Goal: Communication & Community: Answer question/provide support

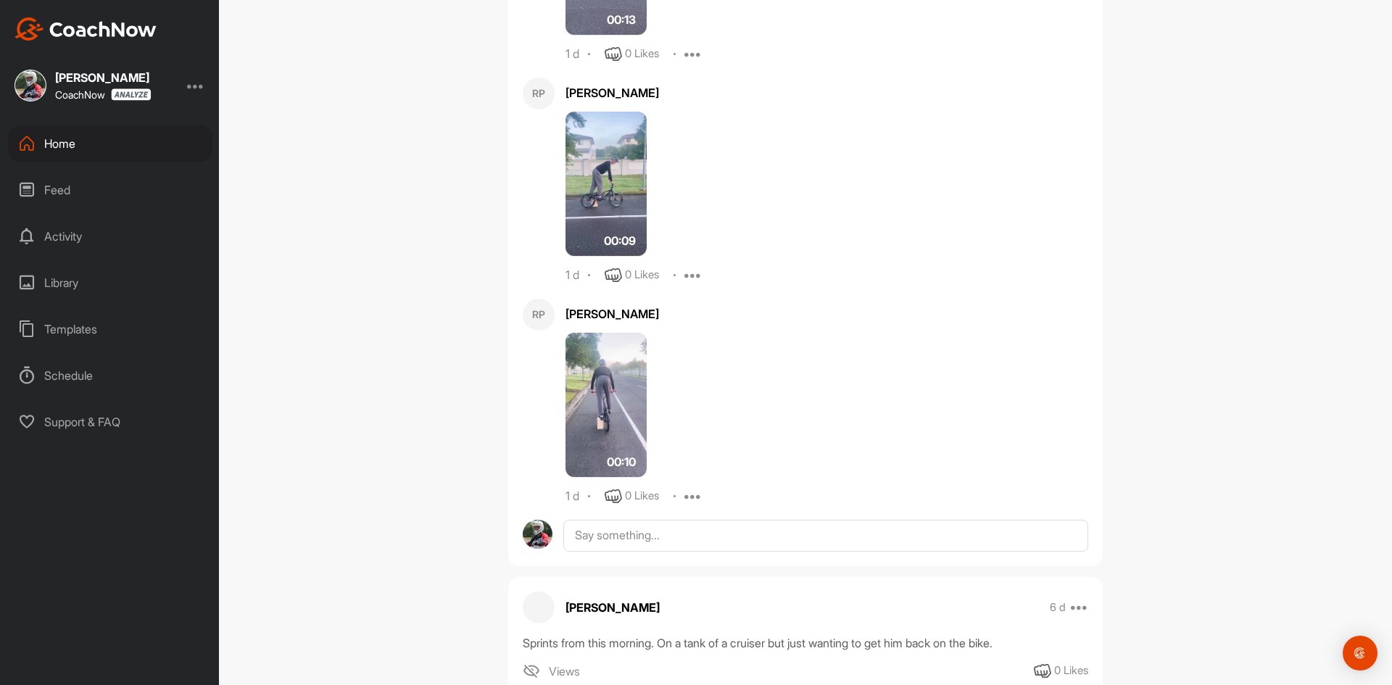
scroll to position [217, 0]
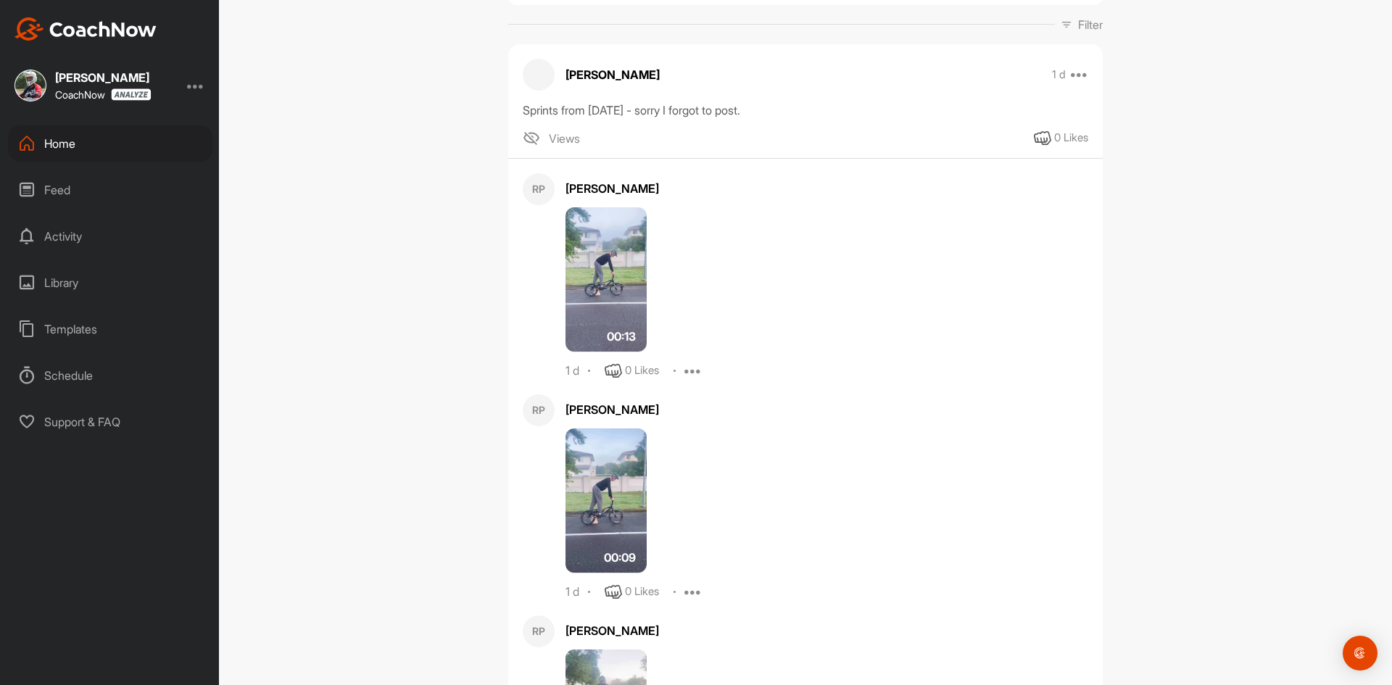
click at [605, 286] on img at bounding box center [605, 279] width 81 height 145
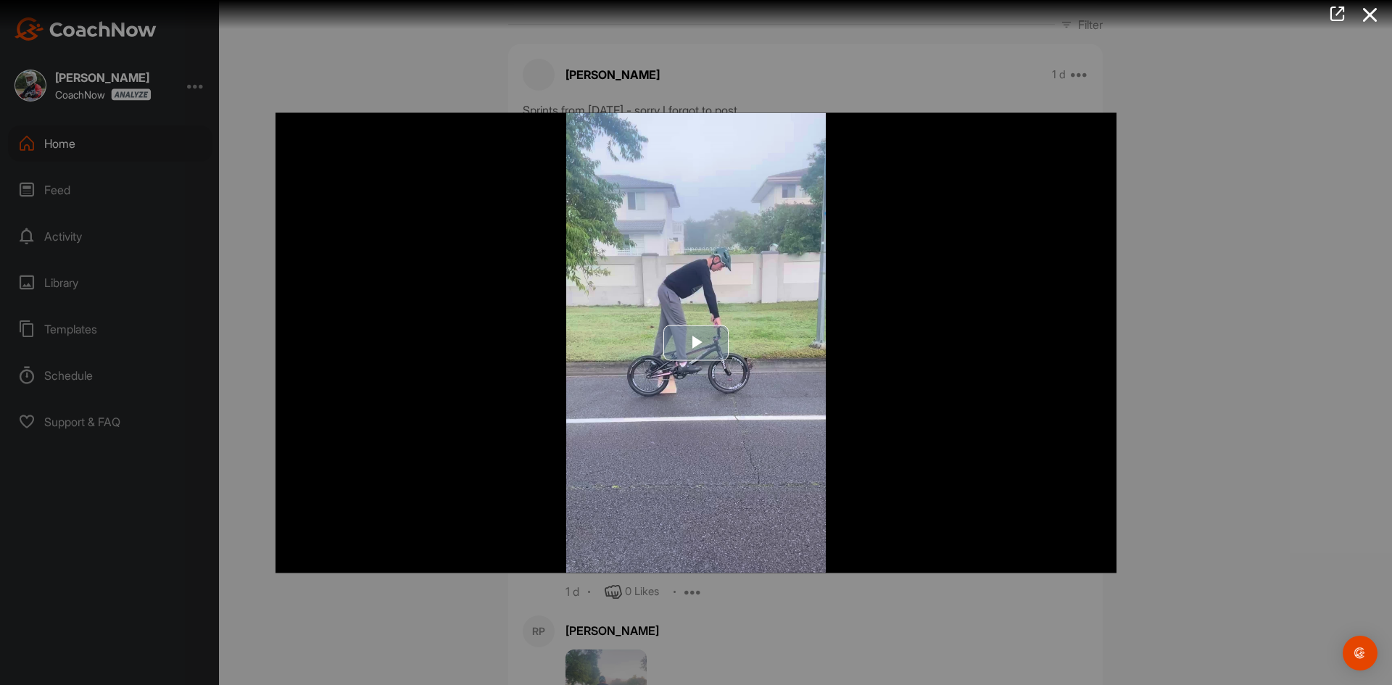
click at [696, 343] on span "Video Player" at bounding box center [696, 343] width 0 height 0
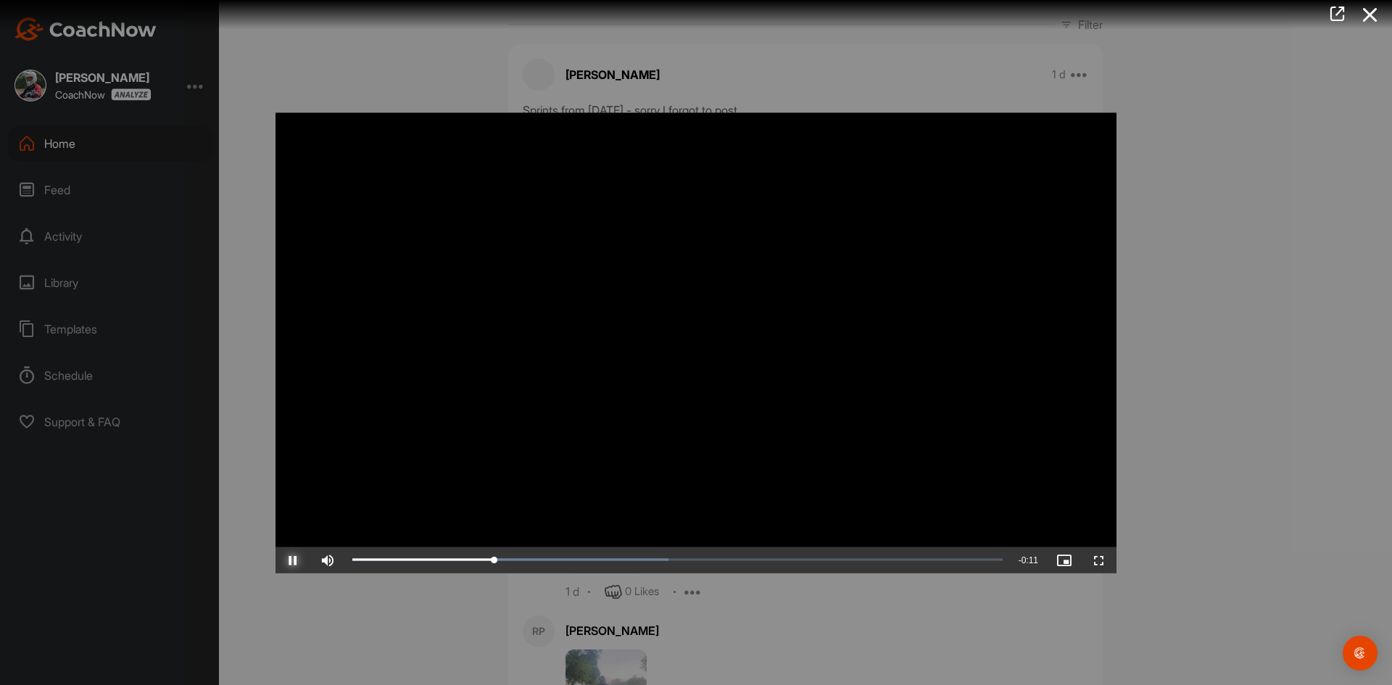
click at [292, 560] on span "Video Player" at bounding box center [292, 560] width 35 height 0
click at [275, 547] on button "Play" at bounding box center [292, 560] width 35 height 26
click at [275, 547] on button "Pause" at bounding box center [292, 560] width 35 height 26
click at [275, 547] on button "Play" at bounding box center [292, 560] width 35 height 26
click at [275, 547] on button "Pause" at bounding box center [292, 560] width 35 height 26
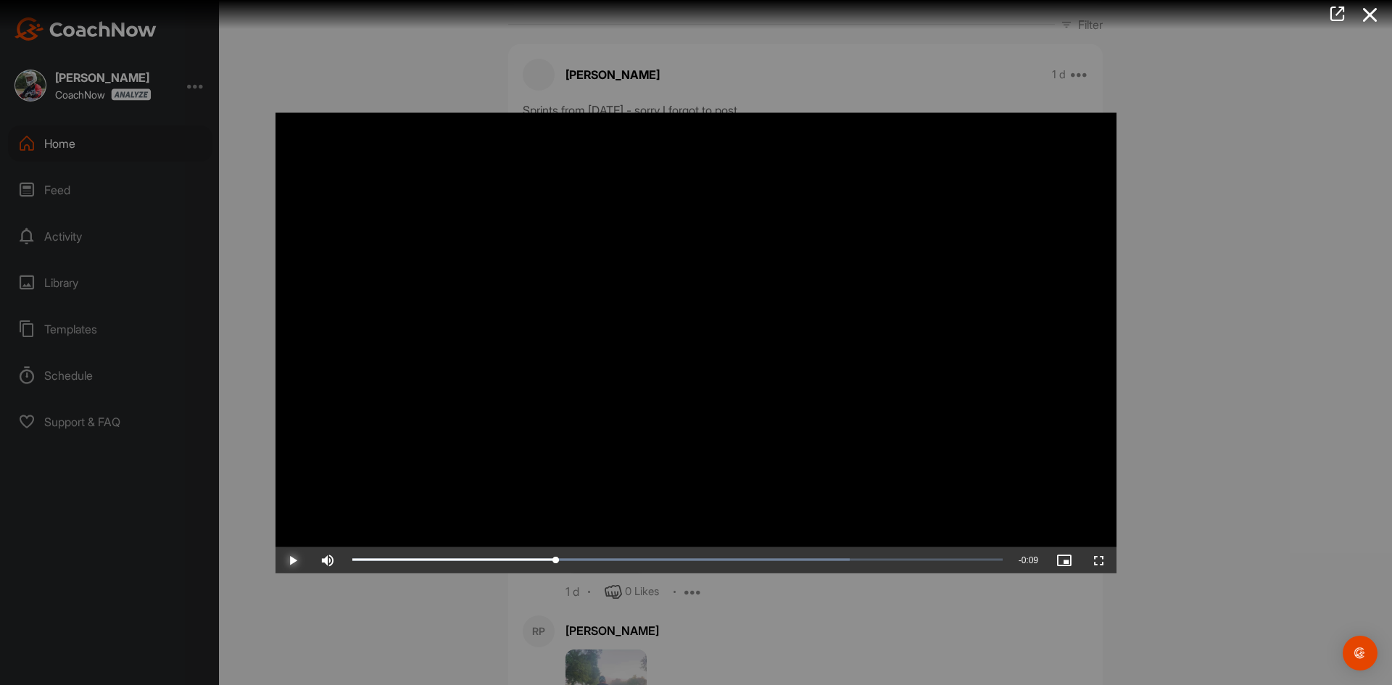
click at [275, 547] on button "Play" at bounding box center [292, 560] width 35 height 26
click at [275, 547] on button "Pause" at bounding box center [292, 560] width 35 height 26
click at [275, 547] on button "Play" at bounding box center [292, 560] width 35 height 26
click at [1204, 312] on div at bounding box center [696, 342] width 1392 height 685
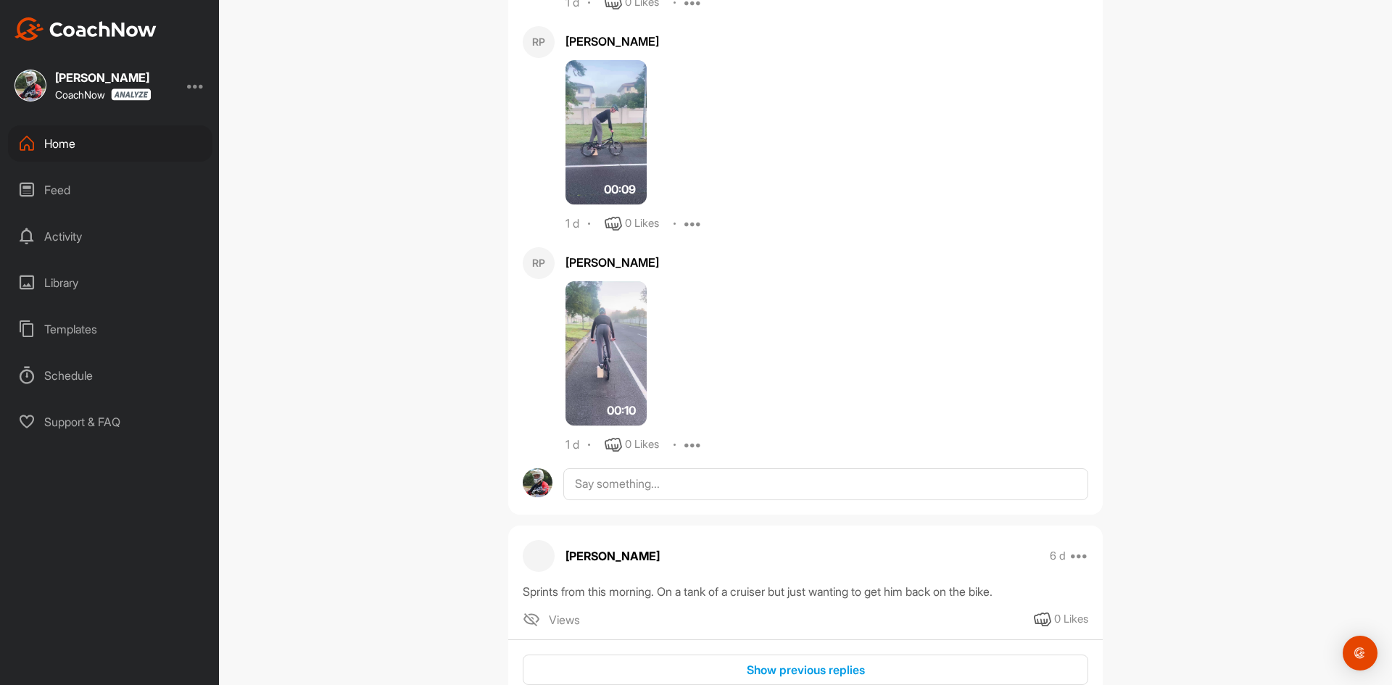
scroll to position [676, 0]
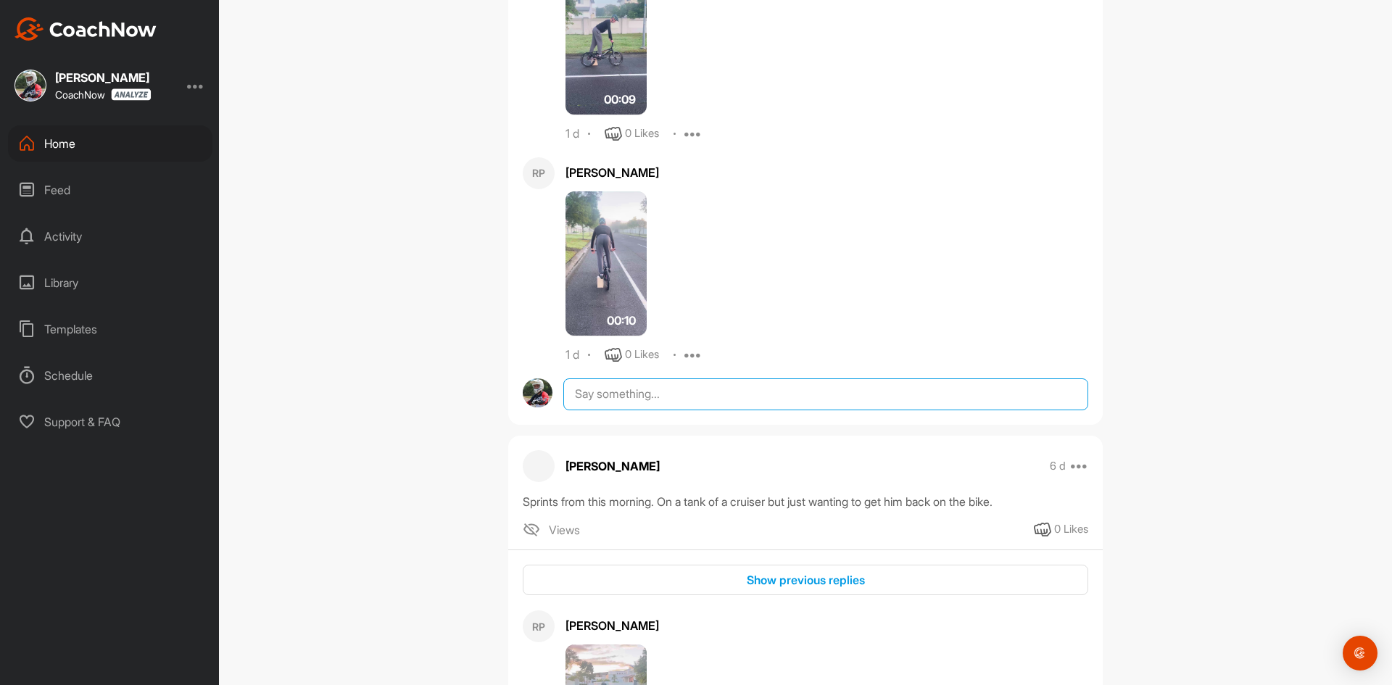
click at [713, 402] on textarea at bounding box center [825, 394] width 525 height 32
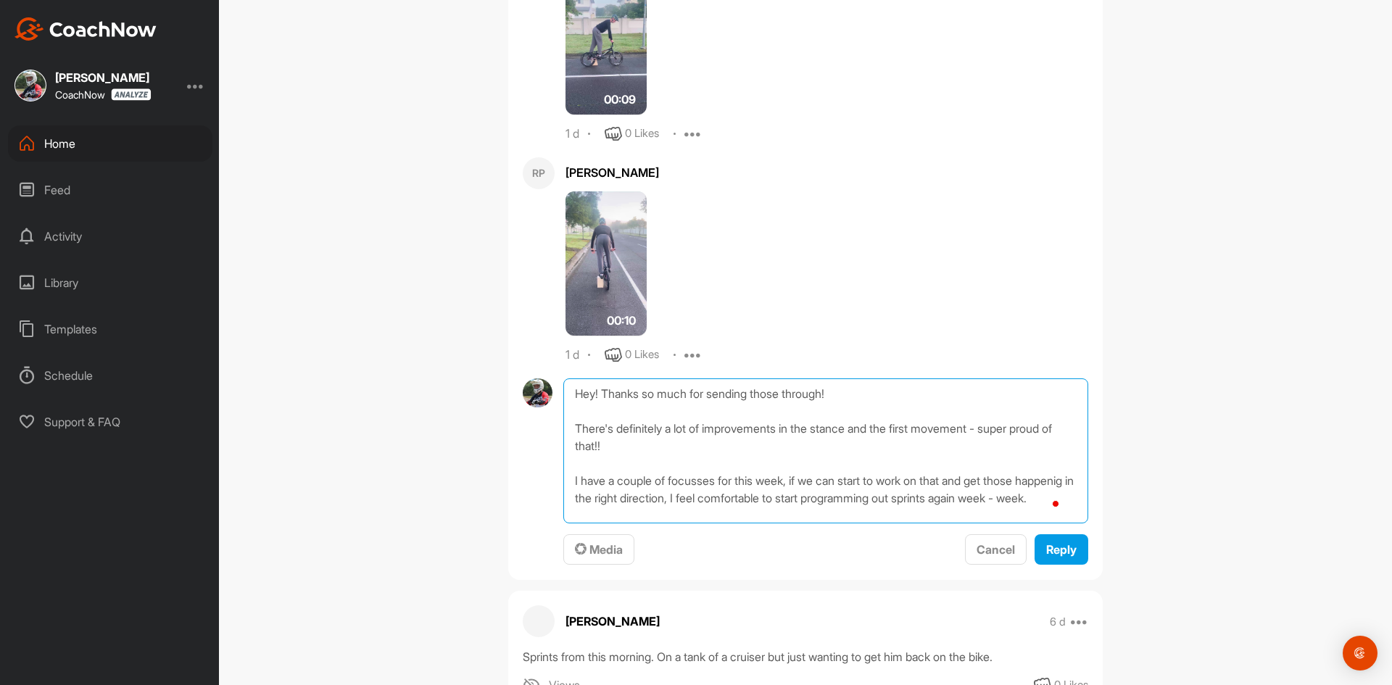
scroll to position [36, 0]
click at [681, 443] on textarea "Hey! Thanks so much for sending those through! There's definitely a lot of impr…" at bounding box center [825, 450] width 525 height 145
click at [596, 463] on textarea "Hey! Thanks so much for sending those through! There's definitely a lot of impr…" at bounding box center [825, 450] width 525 height 145
click at [607, 463] on textarea "Hey! Thanks so much for sending those through! There's definitely a lot of impr…" at bounding box center [825, 450] width 525 height 145
click at [614, 509] on textarea "Hey! Thanks so much for sending those through! There's definitely a lot of impr…" at bounding box center [825, 450] width 525 height 145
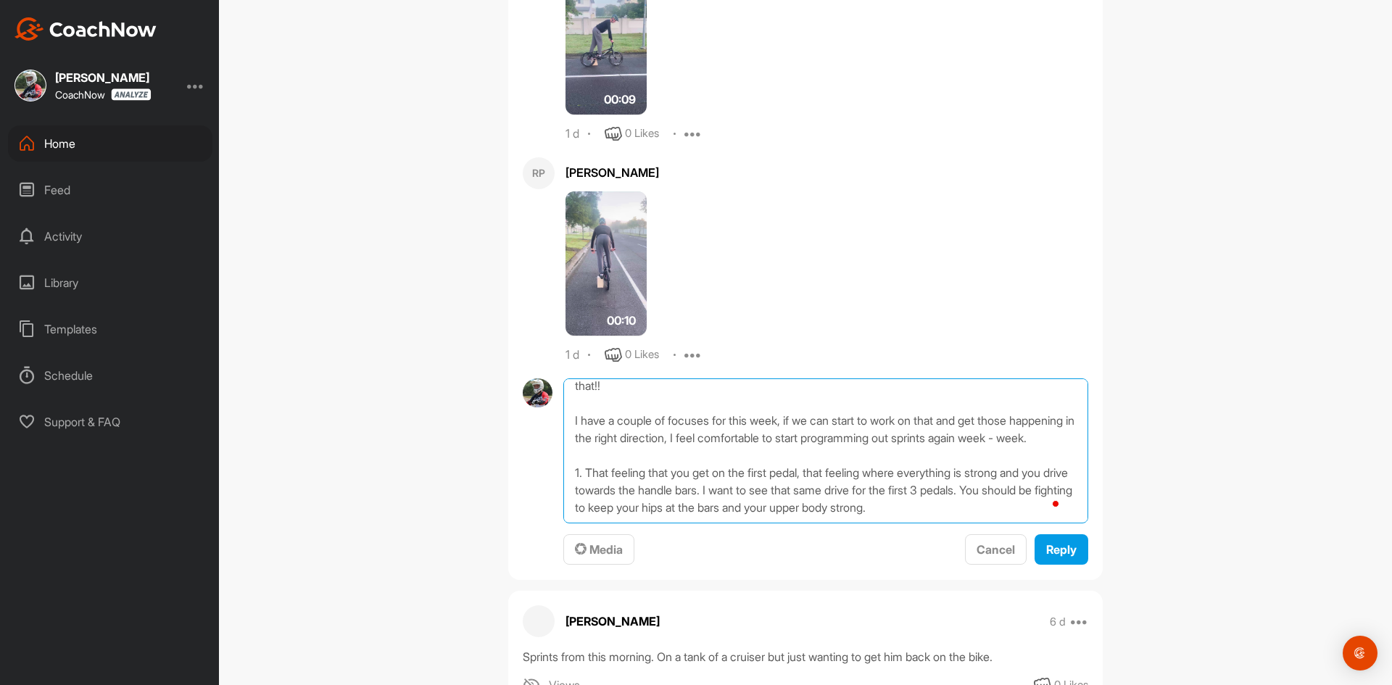
scroll to position [105, 0]
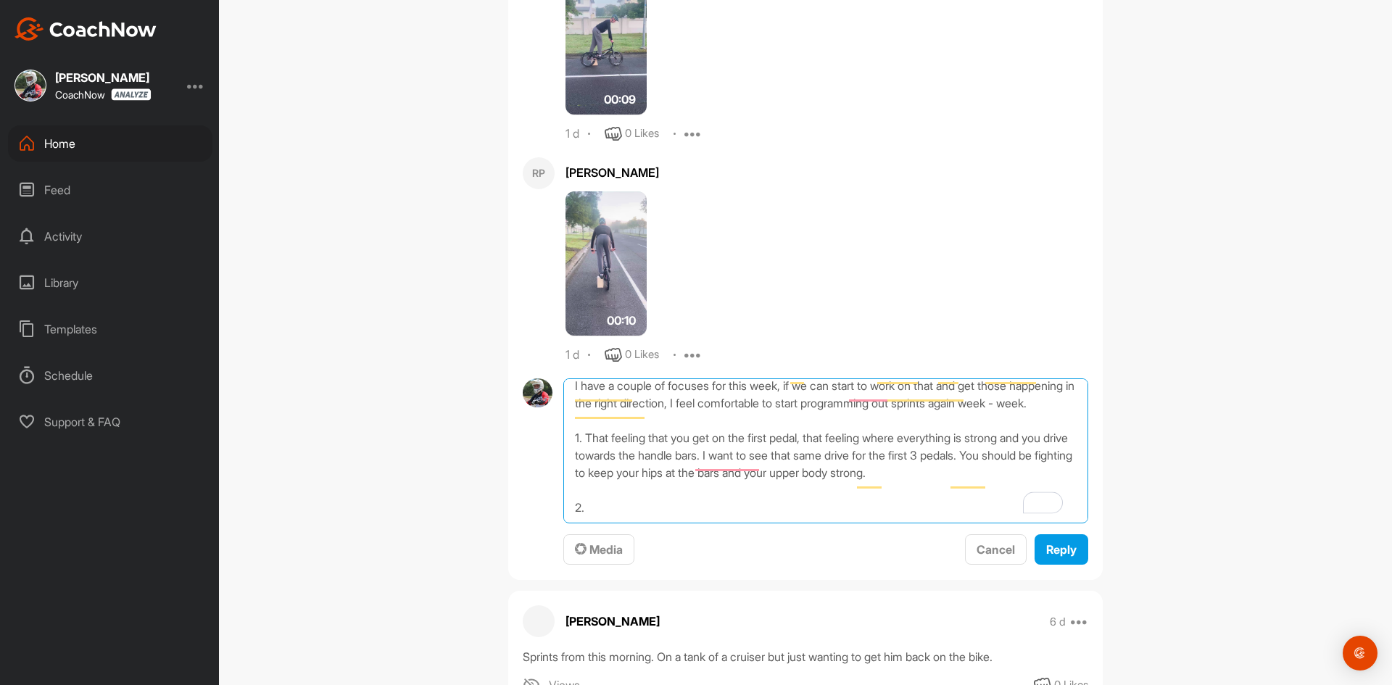
drag, startPoint x: 579, startPoint y: 443, endPoint x: 566, endPoint y: 444, distance: 12.3
click at [566, 444] on textarea "Hey! Thanks so much for sending those through! There's definitely a lot of impr…" at bounding box center [825, 450] width 525 height 145
click at [737, 468] on textarea "Hey! Thanks so much for sending those through! There's definitely a lot of impr…" at bounding box center [825, 450] width 525 height 145
click at [684, 505] on textarea "Hey! Thanks so much for sending those through! There's definitely a lot of impr…" at bounding box center [825, 450] width 525 height 145
click at [658, 518] on textarea "Hey! Thanks so much for sending those through! There's definitely a lot of impr…" at bounding box center [825, 450] width 525 height 145
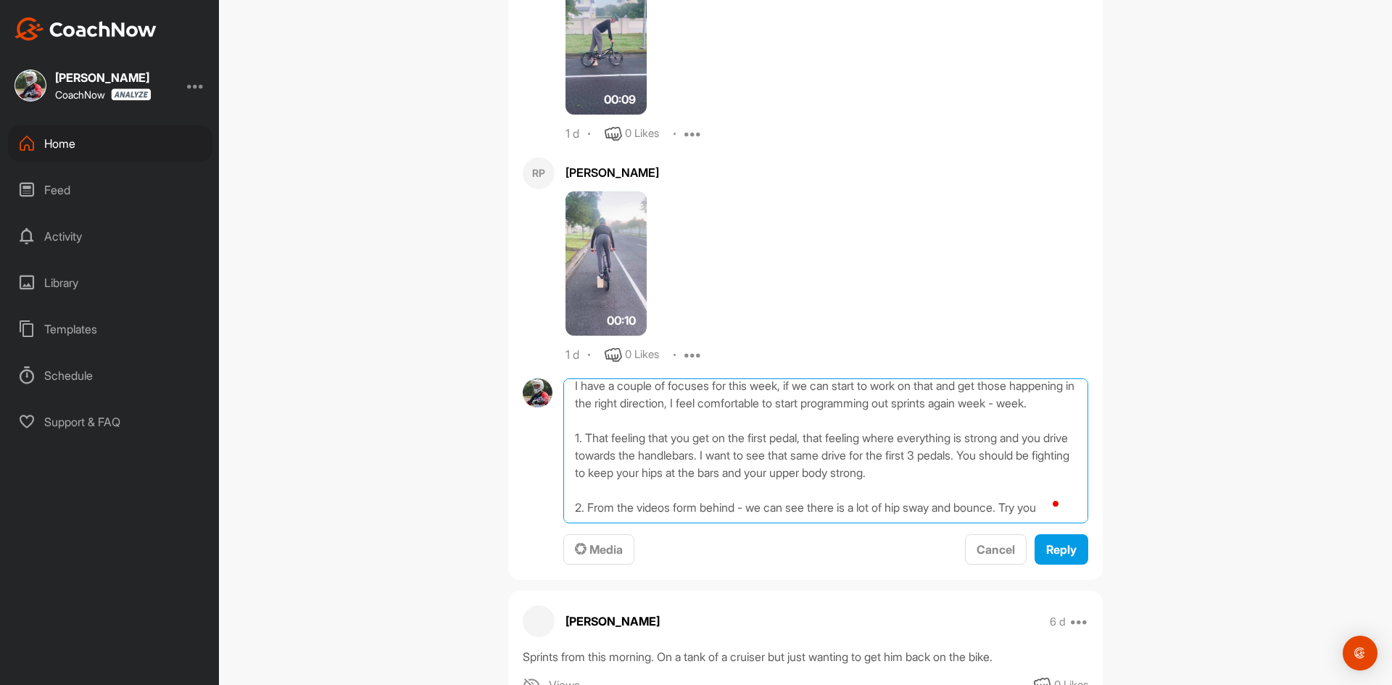
scroll to position [123, 0]
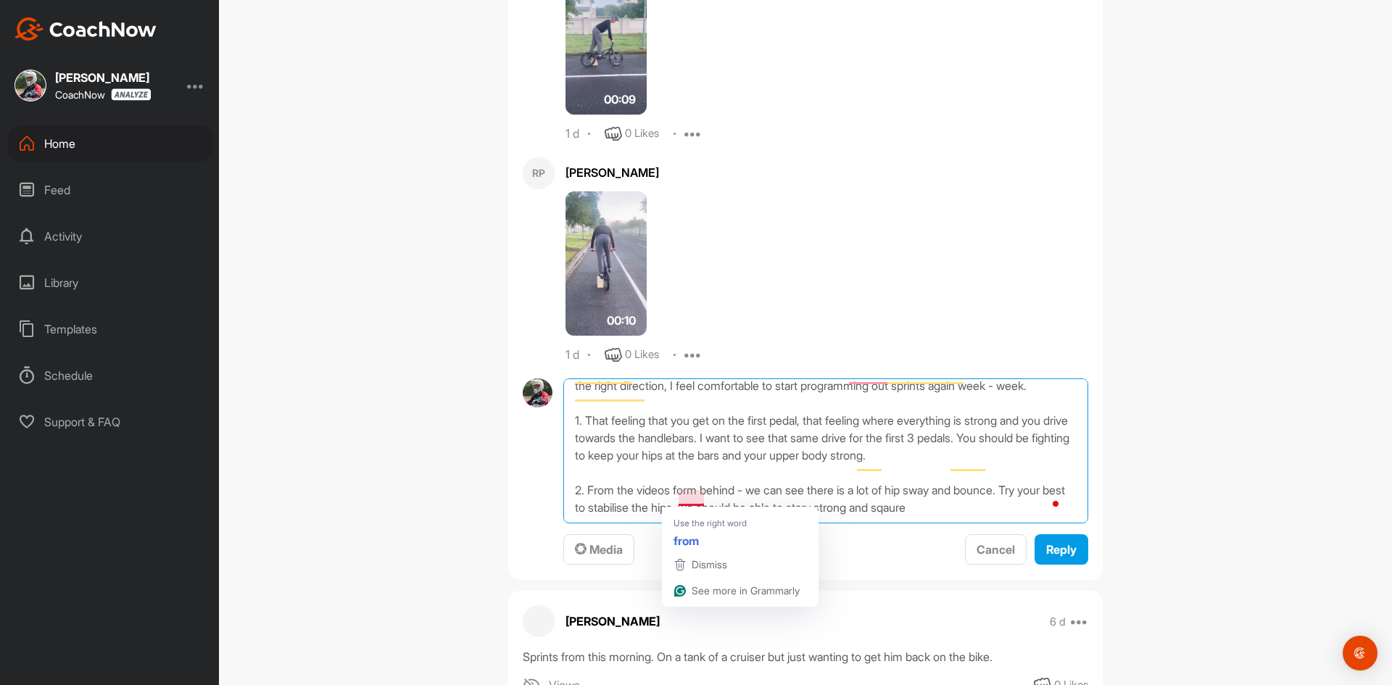
click at [679, 498] on textarea "Hey! Thanks so much for sending those through! There's definitely a lot of impr…" at bounding box center [825, 450] width 525 height 145
click at [1000, 511] on textarea "Hey! Thanks so much for sending those through! There's definitely a lot of impr…" at bounding box center [825, 450] width 525 height 145
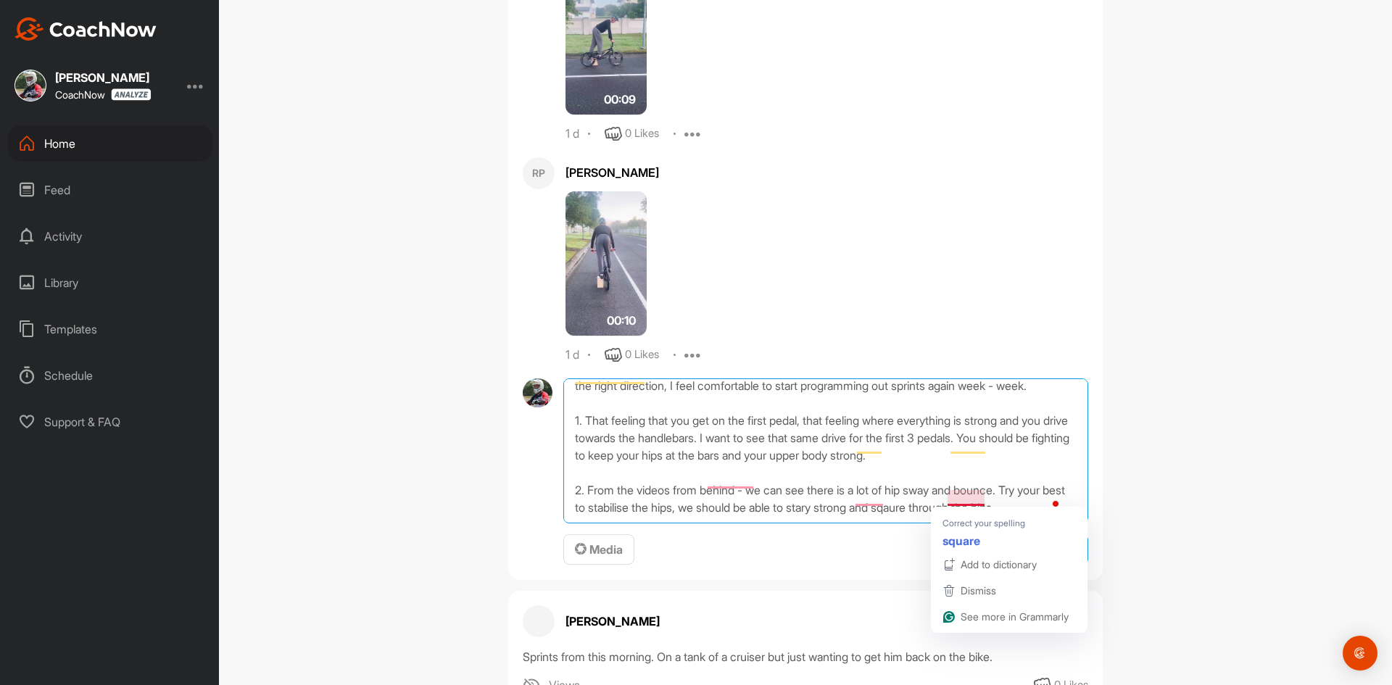
click at [966, 497] on textarea "Hey! Thanks so much for sending those through! There's definitely a lot of impr…" at bounding box center [825, 450] width 525 height 145
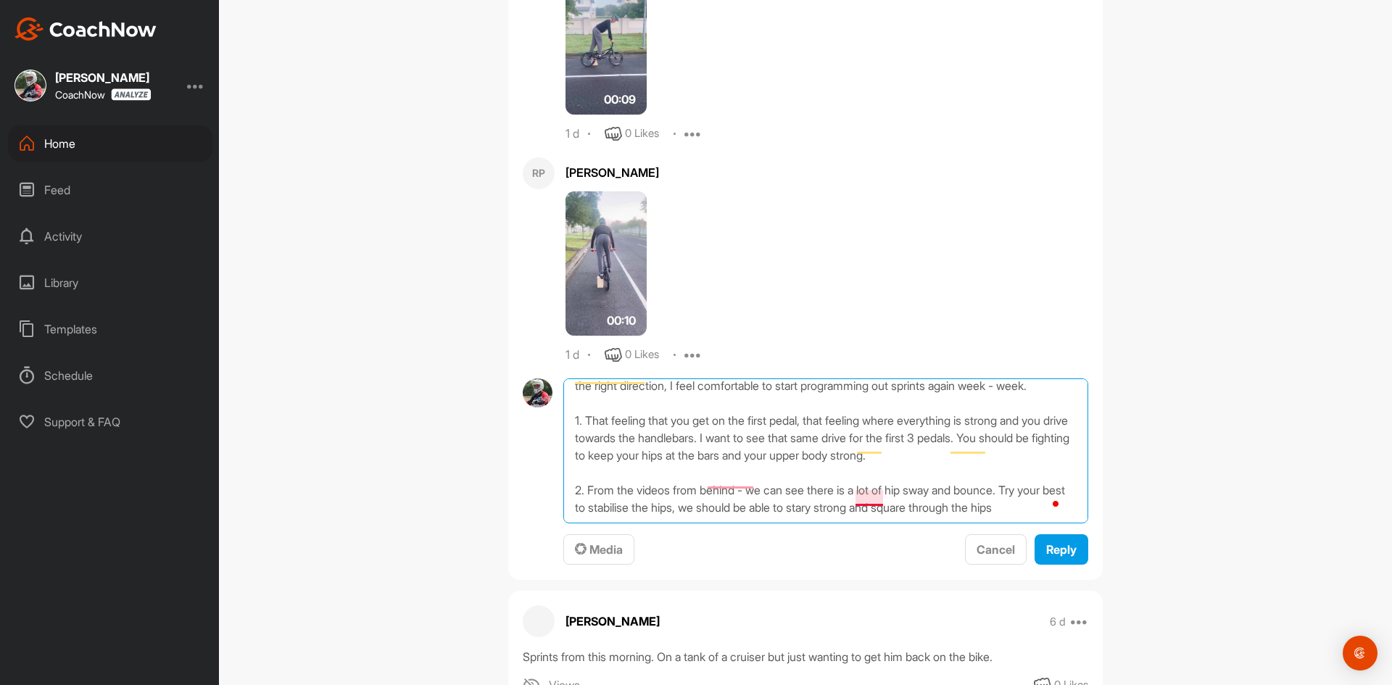
click at [863, 497] on textarea "Hey! Thanks so much for sending those through! There's definitely a lot of impr…" at bounding box center [825, 450] width 525 height 145
click at [716, 480] on textarea "Hey! Thanks so much for sending those through! There's definitely a lot of impr…" at bounding box center [825, 450] width 525 height 145
click at [718, 515] on textarea "Hey! Thanks so much for sending those through! There's definitely a lot of impr…" at bounding box center [825, 450] width 525 height 145
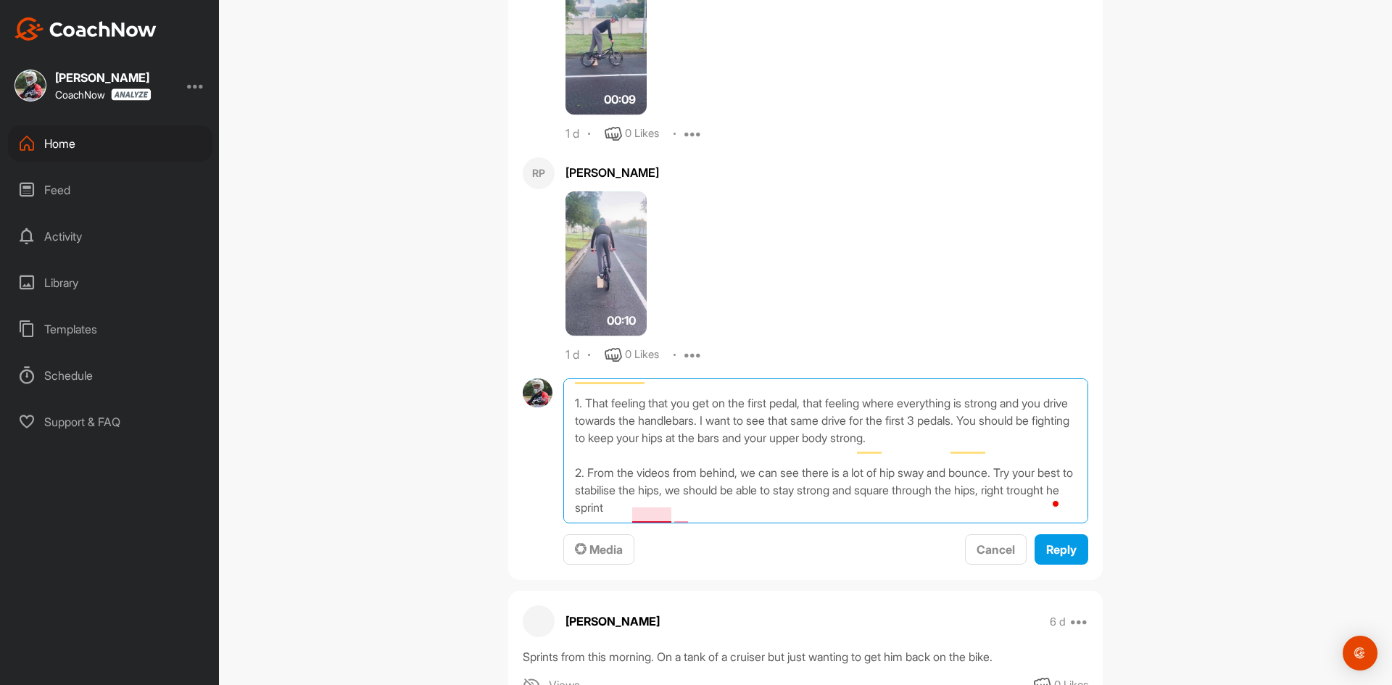
click at [645, 517] on textarea "Hey! Thanks so much for sending those through! There's definitely a lot of impr…" at bounding box center [825, 450] width 525 height 145
click at [647, 516] on textarea "Hey! Thanks so much for sending those through! There's definitely a lot of impr…" at bounding box center [825, 450] width 525 height 145
click at [673, 512] on textarea "Hey! Thanks so much for sending those through! There's definitely a lot of impr…" at bounding box center [825, 450] width 525 height 145
click at [737, 517] on textarea "Hey! Thanks so much for sending those through! There's definitely a lot of impr…" at bounding box center [825, 450] width 525 height 145
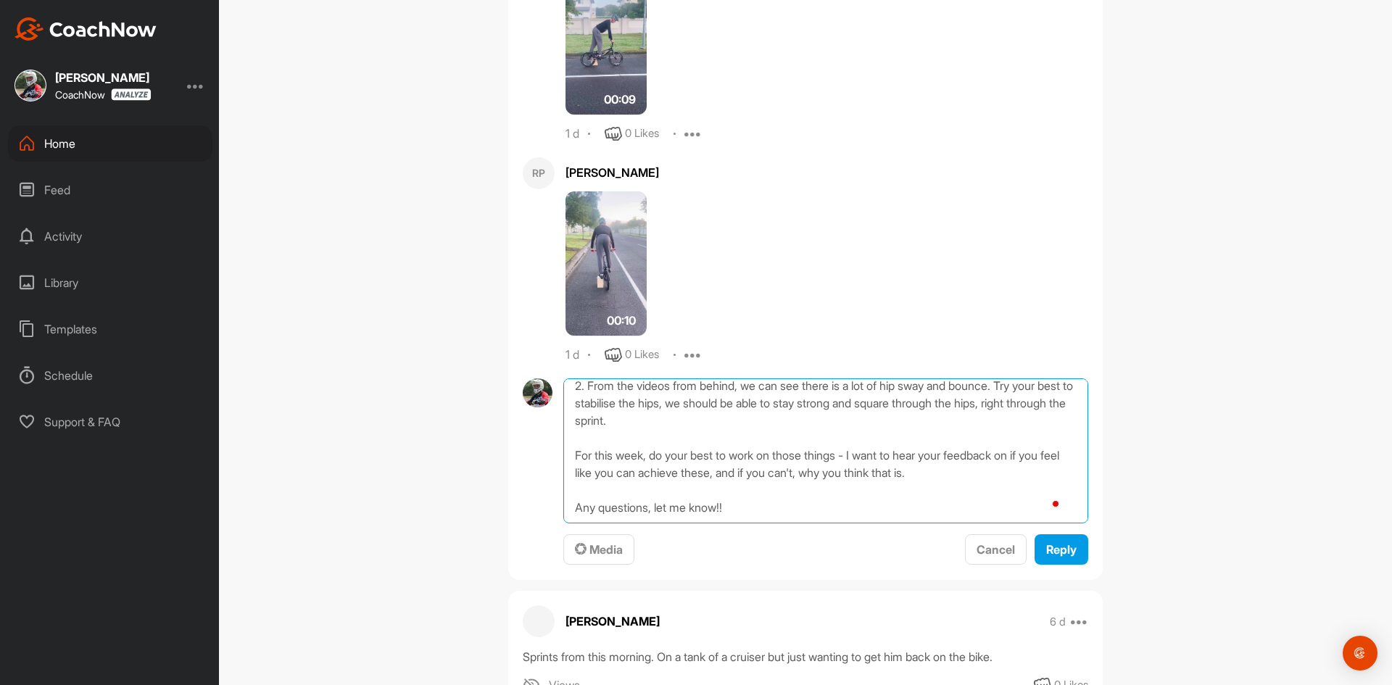
scroll to position [244, 0]
type textarea "Hey! Thanks so much for sending those through! There's definitely a lot of impr…"
click at [1051, 542] on span "Reply" at bounding box center [1061, 549] width 30 height 14
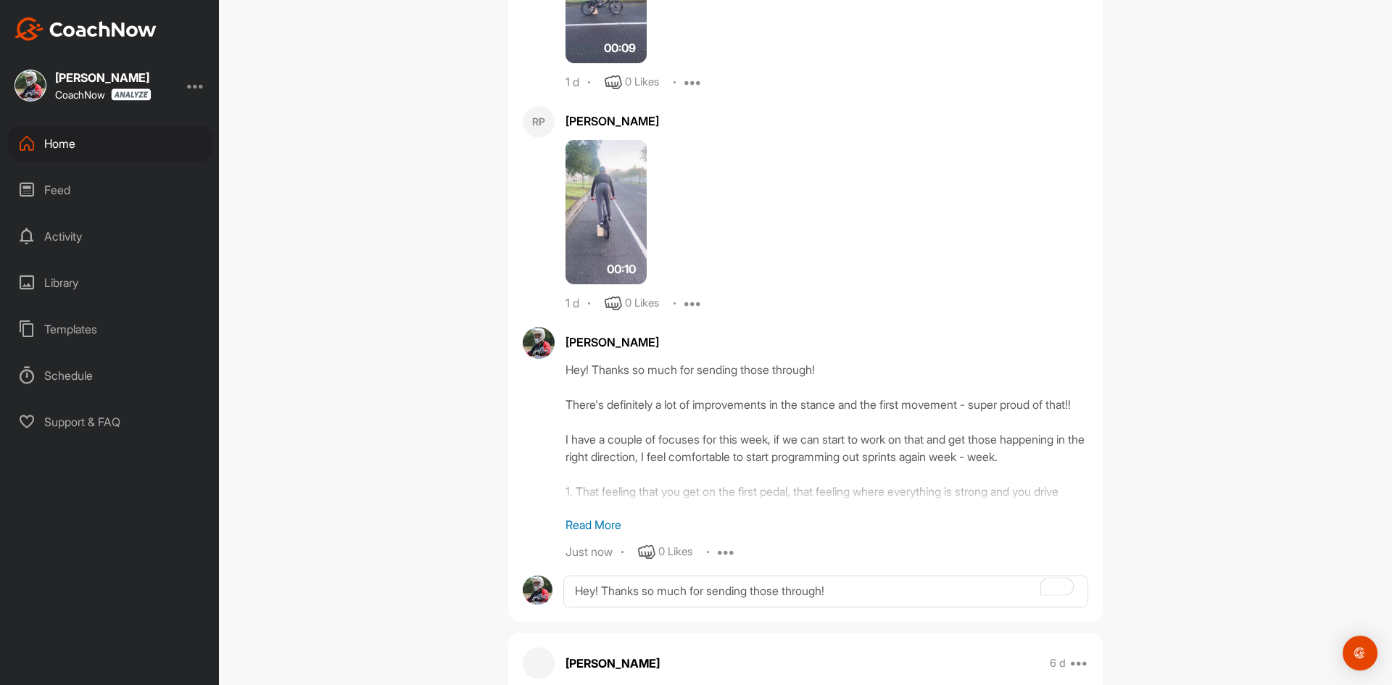
scroll to position [748, 0]
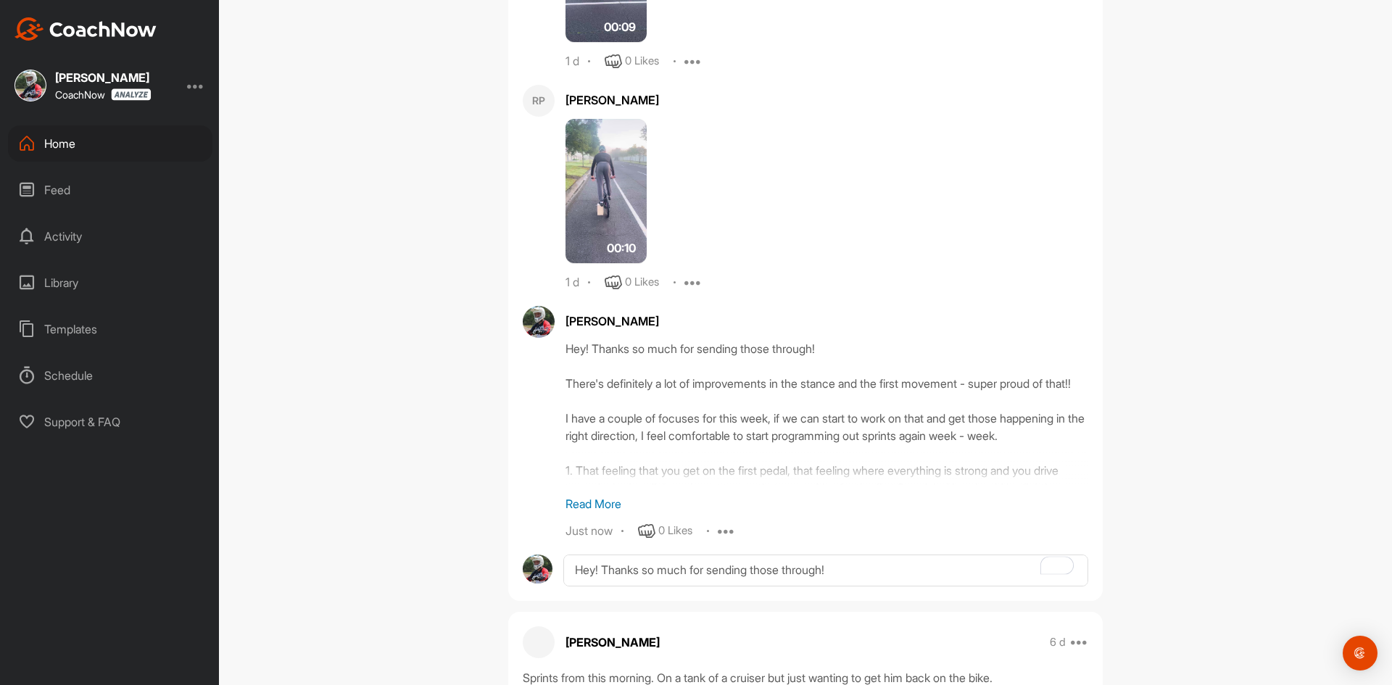
click at [609, 503] on p "Read More" at bounding box center [826, 503] width 523 height 17
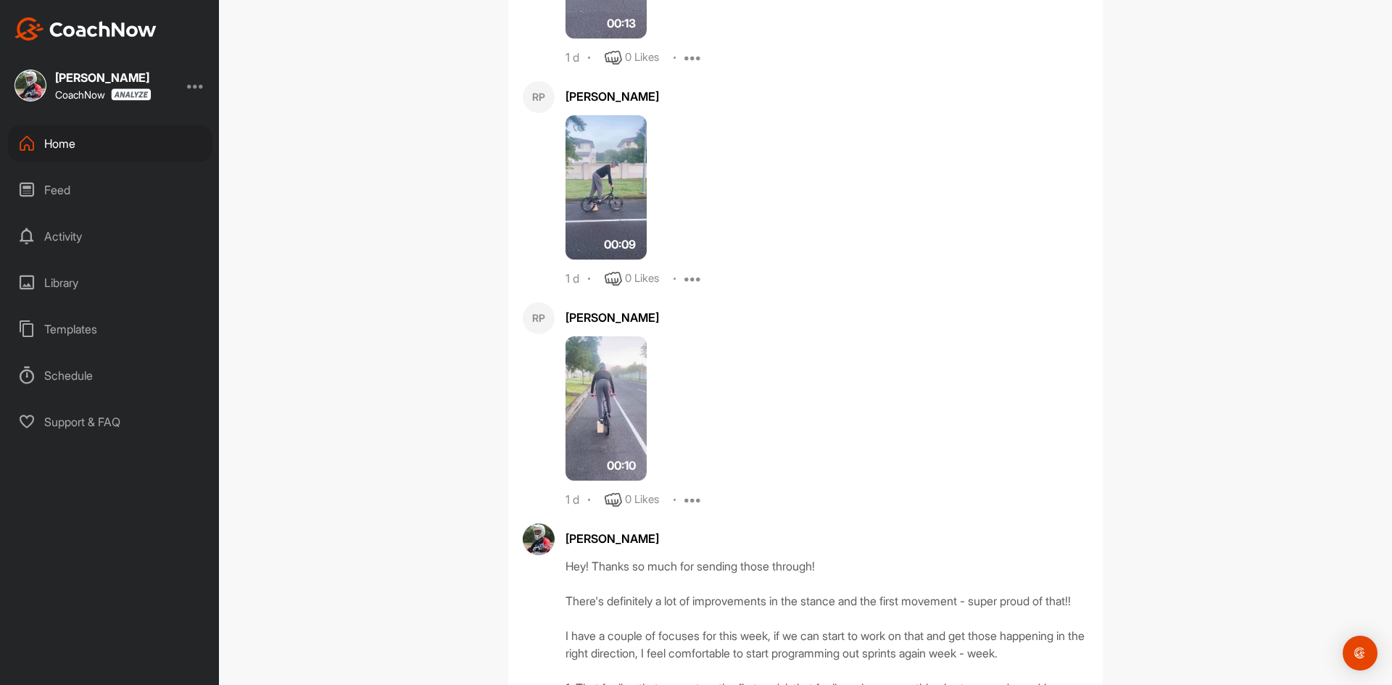
scroll to position [23, 0]
